Goal: Task Accomplishment & Management: Manage account settings

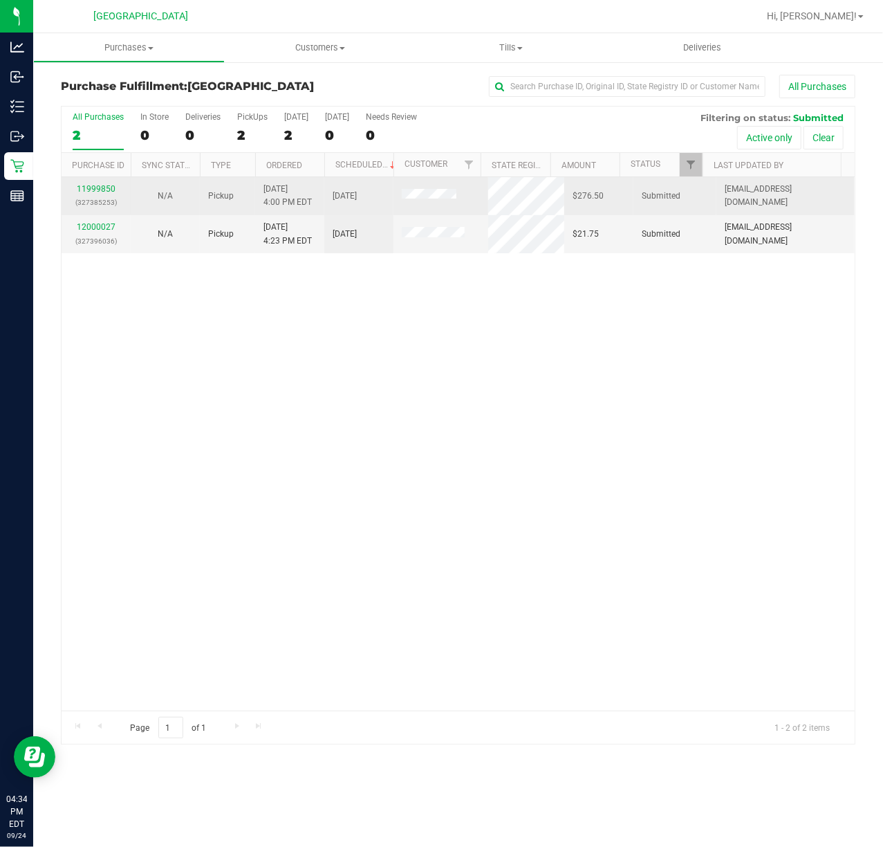
click at [100, 183] on div "11999850 (327385253)" at bounding box center [96, 196] width 53 height 26
click at [101, 185] on link "11999850" at bounding box center [96, 189] width 39 height 10
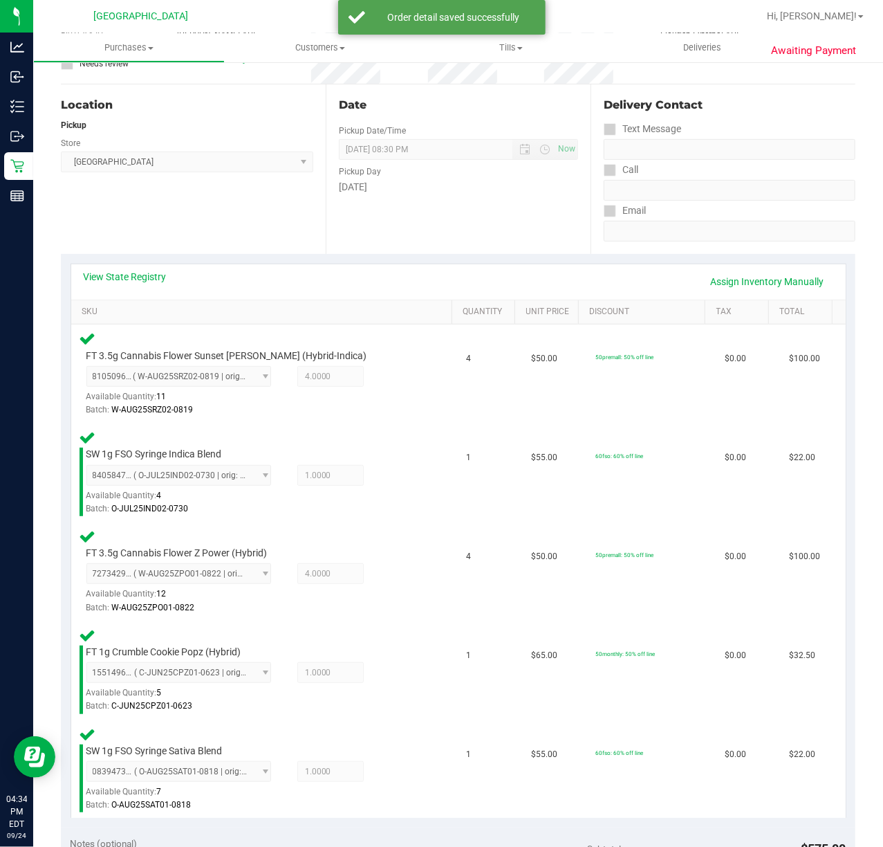
scroll to position [553, 0]
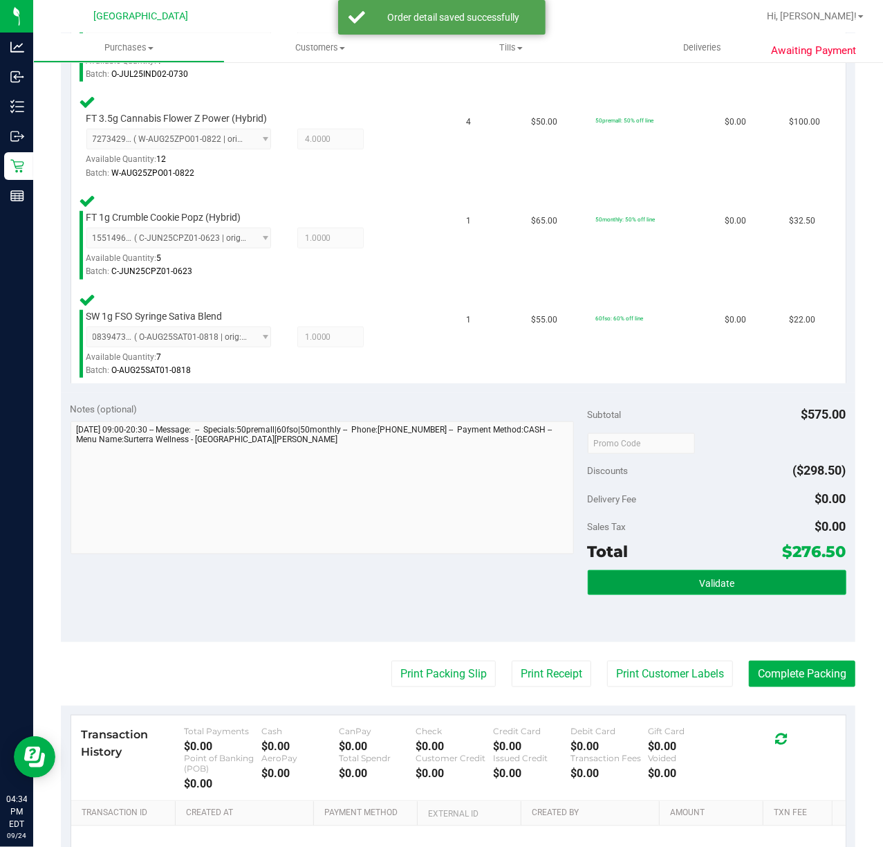
click at [645, 573] on button "Validate" at bounding box center [717, 582] width 259 height 25
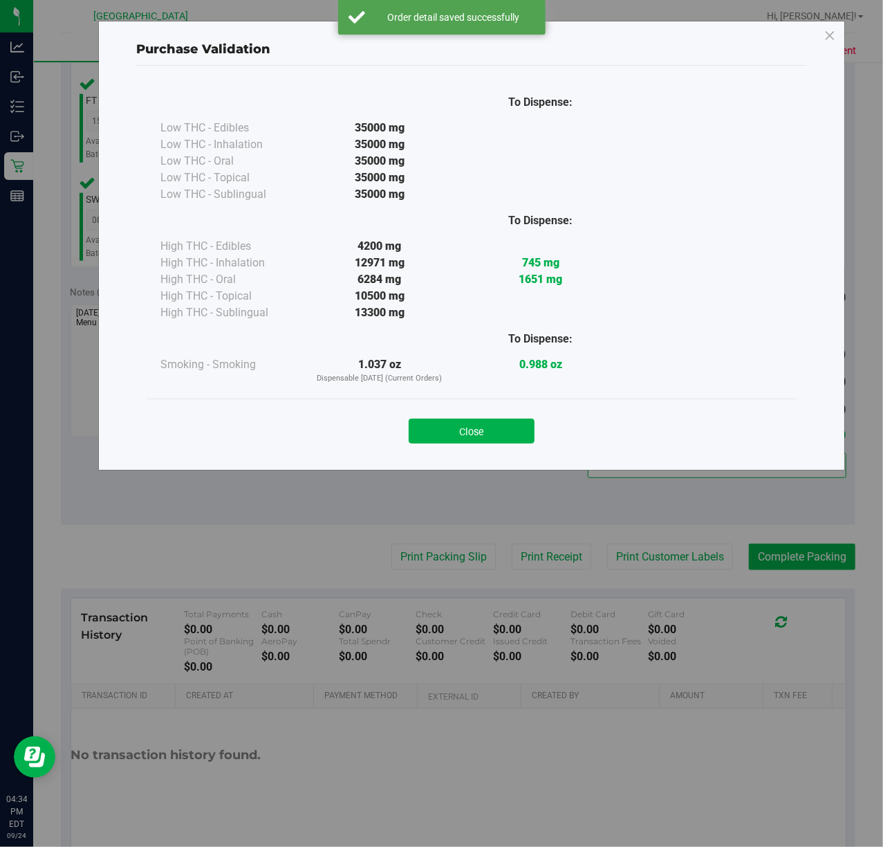
scroll to position [709, 0]
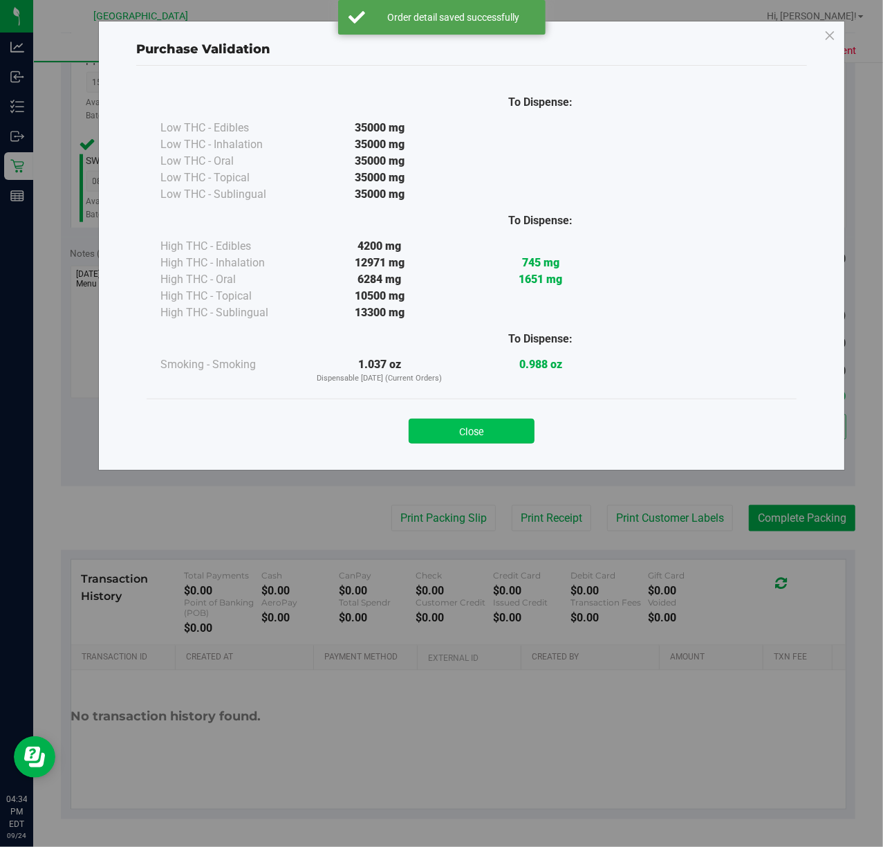
click at [501, 429] on button "Close" at bounding box center [472, 430] width 126 height 25
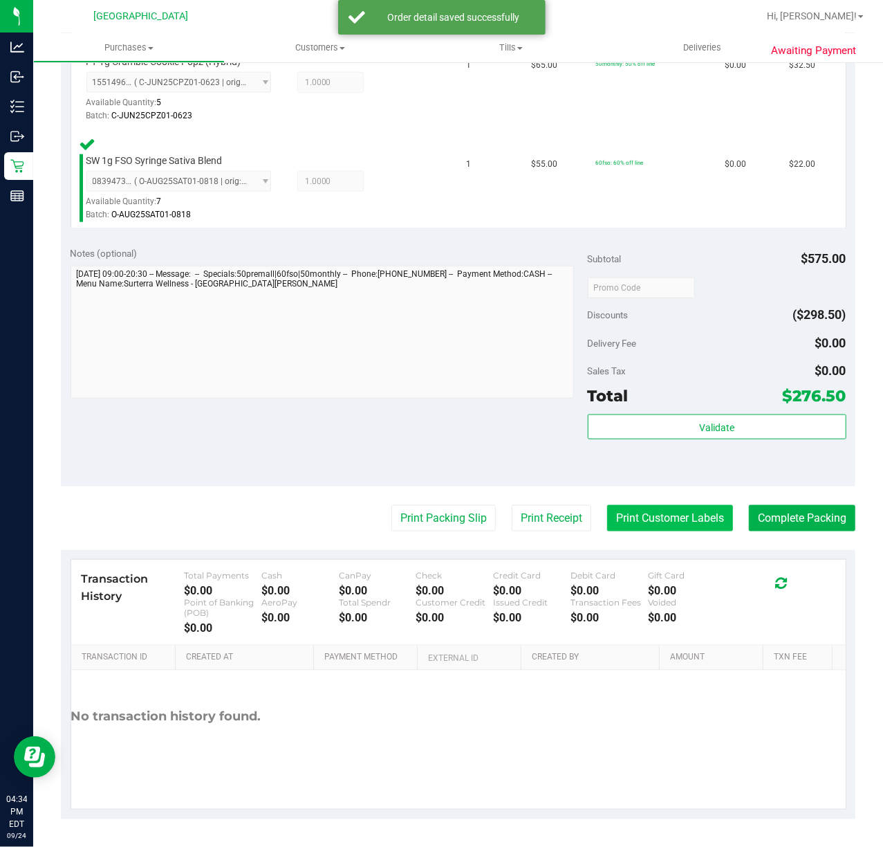
click at [642, 517] on button "Print Customer Labels" at bounding box center [670, 518] width 126 height 26
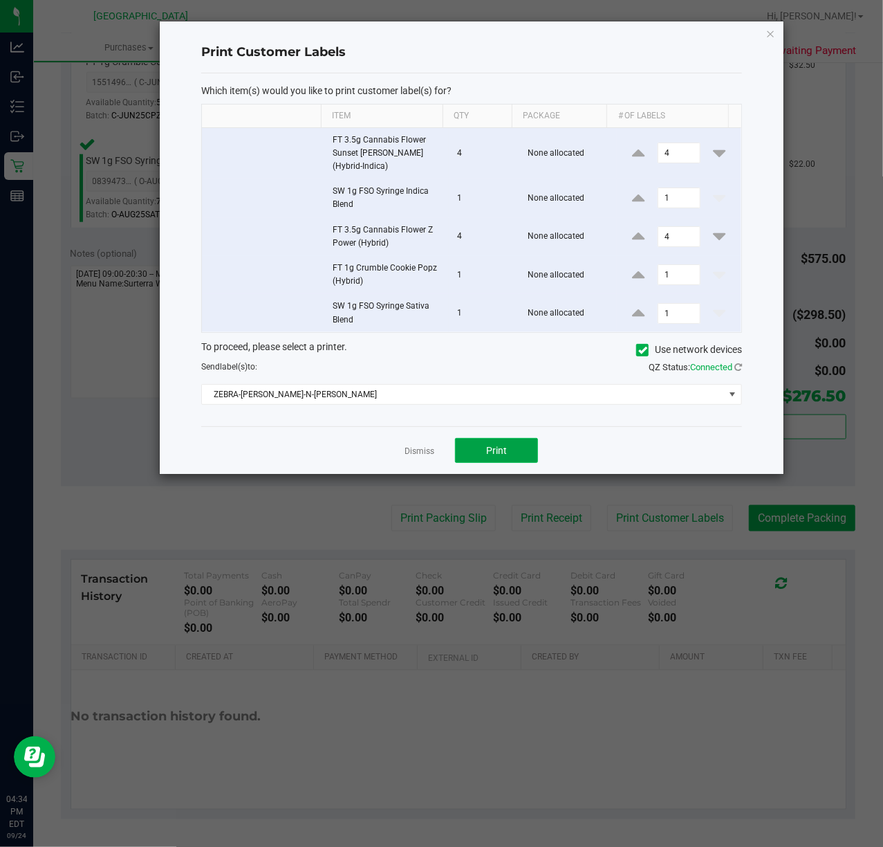
click at [477, 450] on button "Print" at bounding box center [496, 450] width 83 height 25
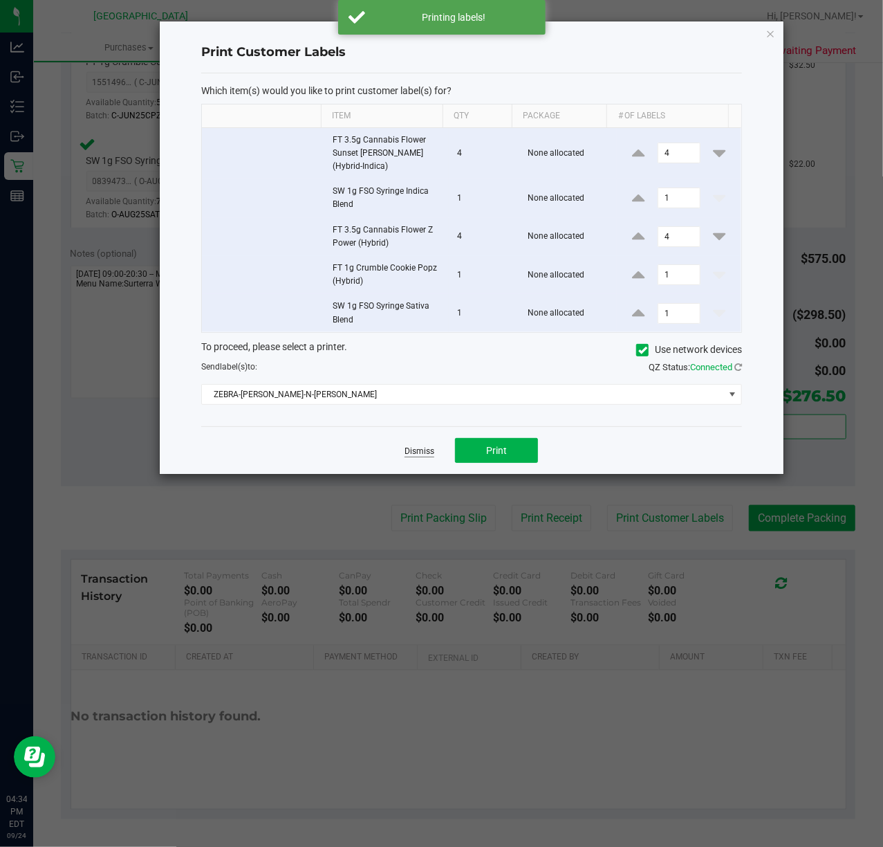
click at [408, 454] on link "Dismiss" at bounding box center [420, 451] width 30 height 12
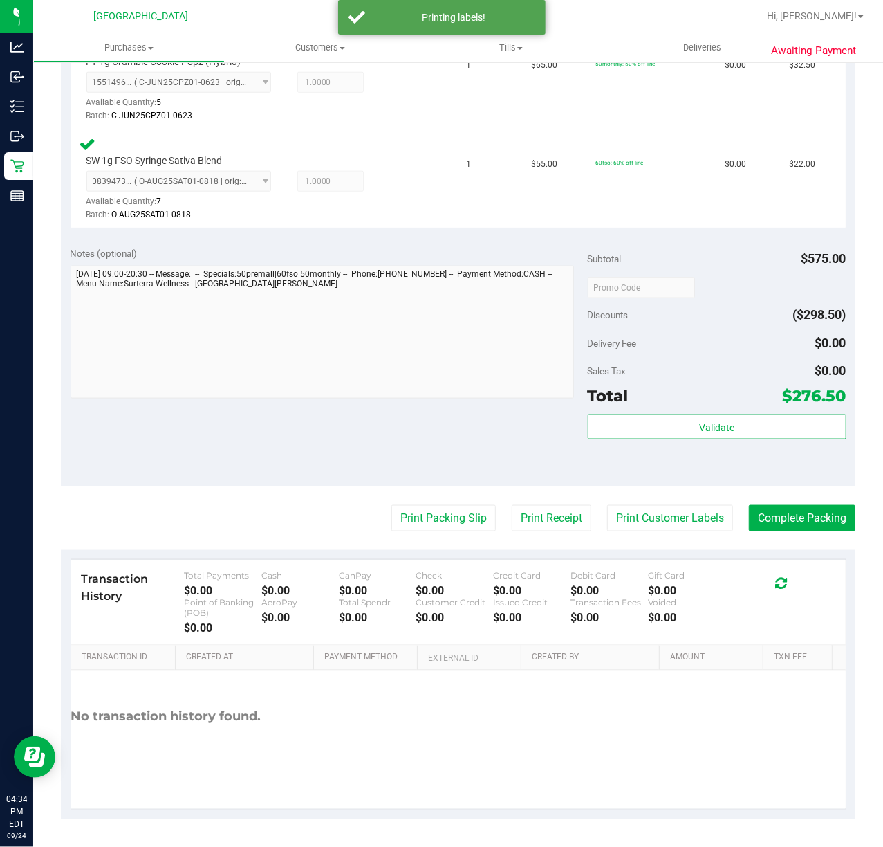
click at [750, 497] on purchase-details "Back Edit Purchase Cancel Purchase View Profile # 11999850 BioTrack ID: - Submi…" at bounding box center [458, 92] width 795 height 1453
click at [766, 515] on button "Complete Packing" at bounding box center [802, 518] width 107 height 26
